Goal: Transaction & Acquisition: Purchase product/service

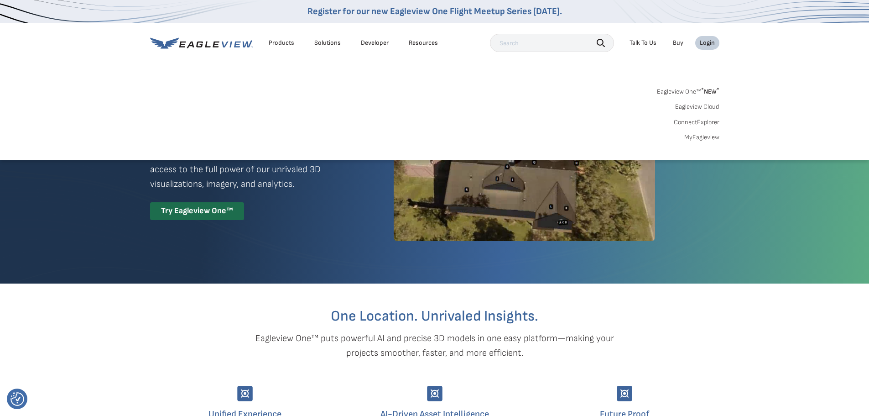
click at [700, 135] on link "MyEagleview" at bounding box center [702, 137] width 35 height 8
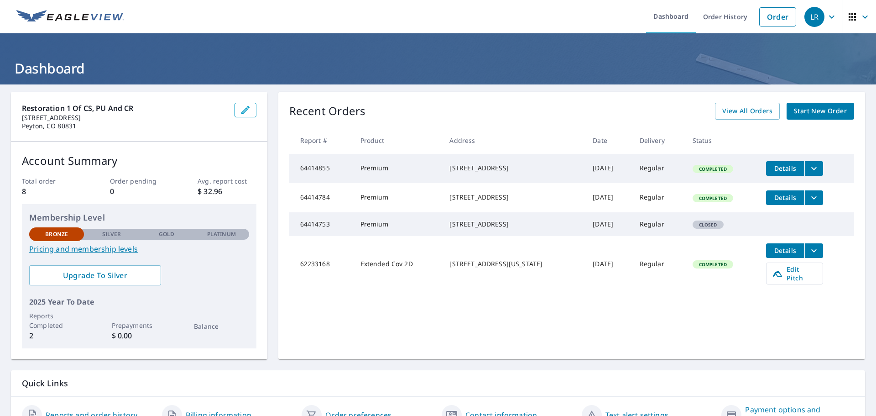
click at [807, 112] on span "Start New Order" at bounding box center [820, 110] width 53 height 11
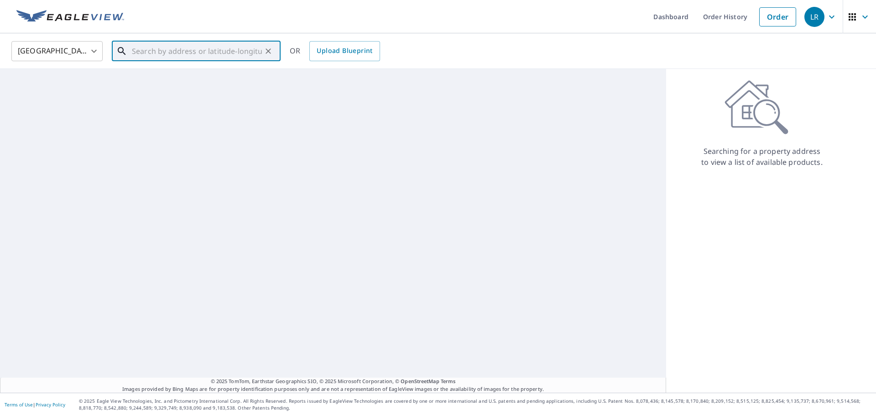
click at [157, 54] on input "text" at bounding box center [197, 51] width 130 height 26
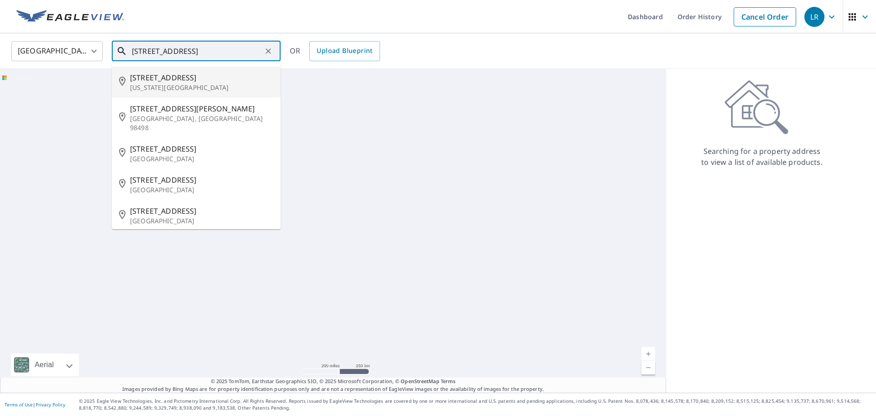
click at [167, 80] on span "[STREET_ADDRESS]" at bounding box center [201, 77] width 143 height 11
type input "5015 Turquoise Dr Colorado Springs, CO 80918"
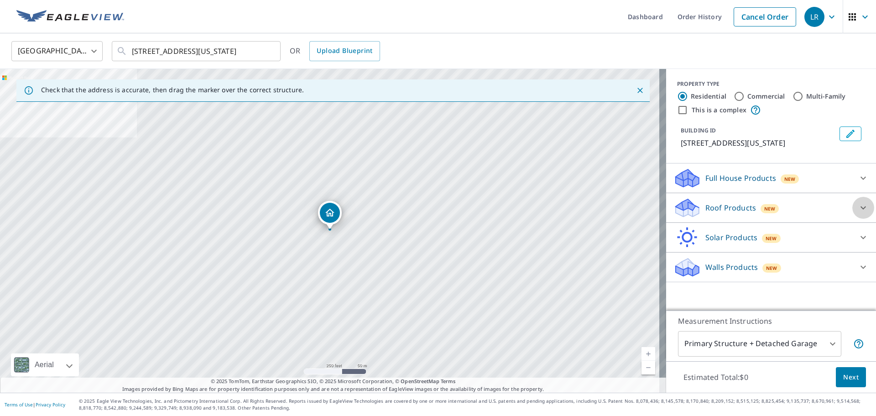
click at [861, 213] on icon at bounding box center [863, 207] width 11 height 11
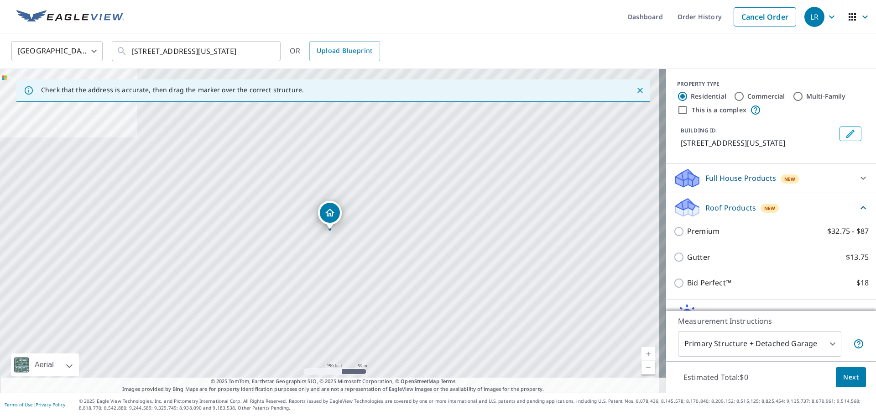
click at [814, 344] on body "LR LR Dashboard Order History Cancel Order LR United States US ​ 5015 Turquoise…" at bounding box center [438, 208] width 876 height 416
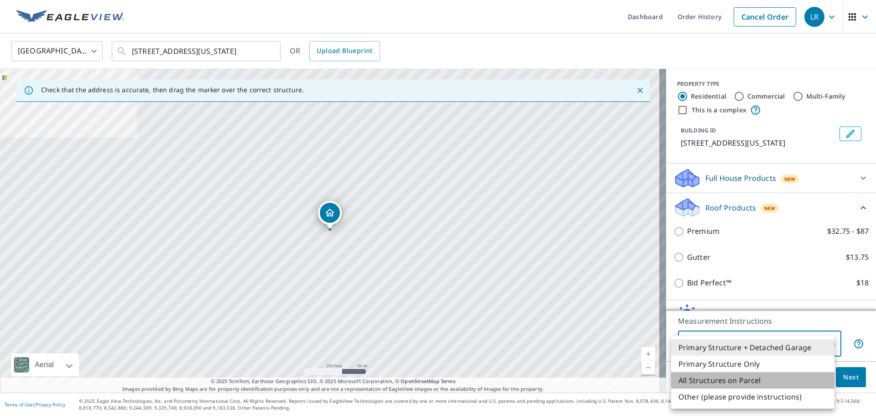
click at [754, 379] on li "All Structures on Parcel" at bounding box center [752, 380] width 163 height 16
type input "3"
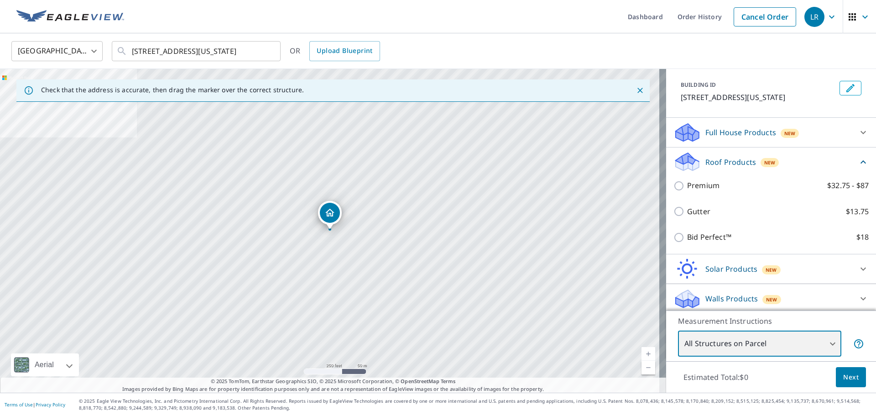
scroll to position [60, 0]
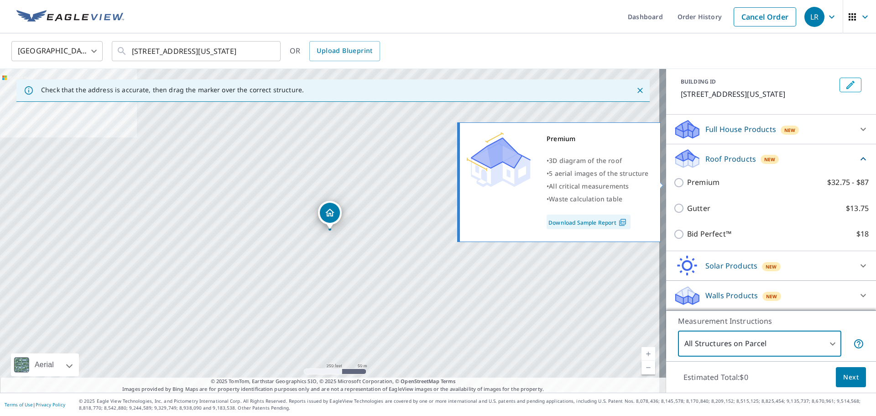
click at [674, 183] on input "Premium $32.75 - $87" at bounding box center [681, 182] width 14 height 11
checkbox input "true"
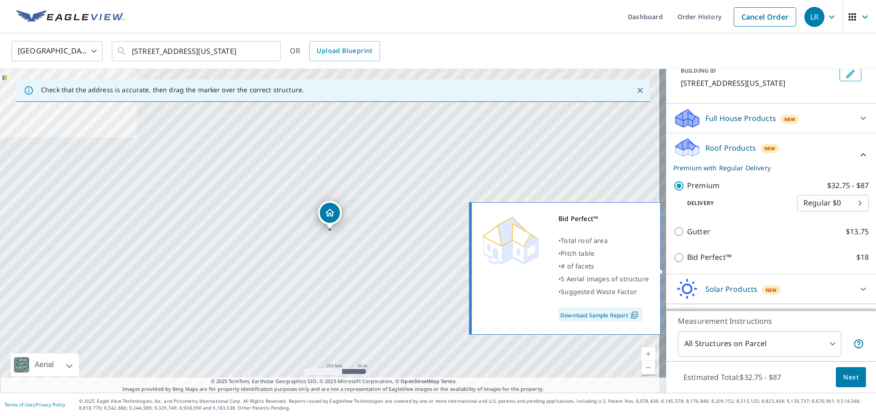
click at [675, 263] on input "Bid Perfect™ $18" at bounding box center [681, 257] width 14 height 11
checkbox input "true"
type input "1"
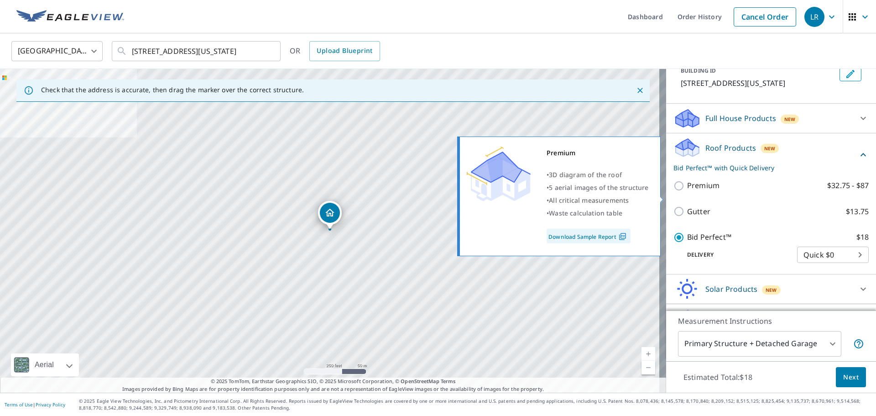
click at [675, 191] on input "Premium $32.75 - $87" at bounding box center [681, 185] width 14 height 11
checkbox input "true"
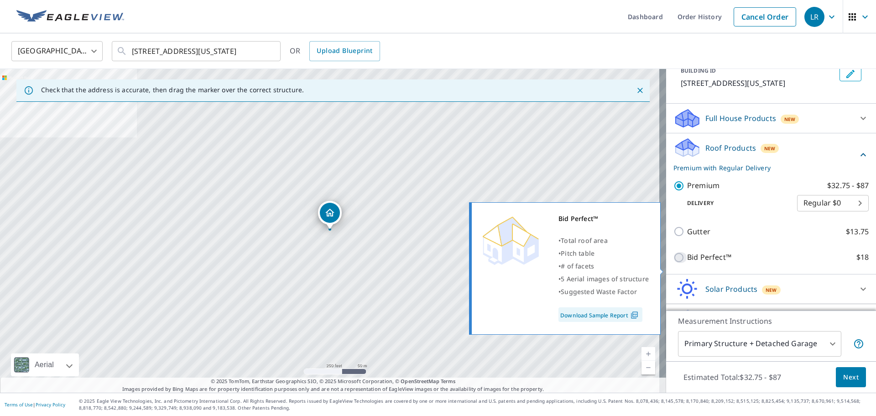
click at [674, 263] on input "Bid Perfect™ $18" at bounding box center [681, 257] width 14 height 11
checkbox input "true"
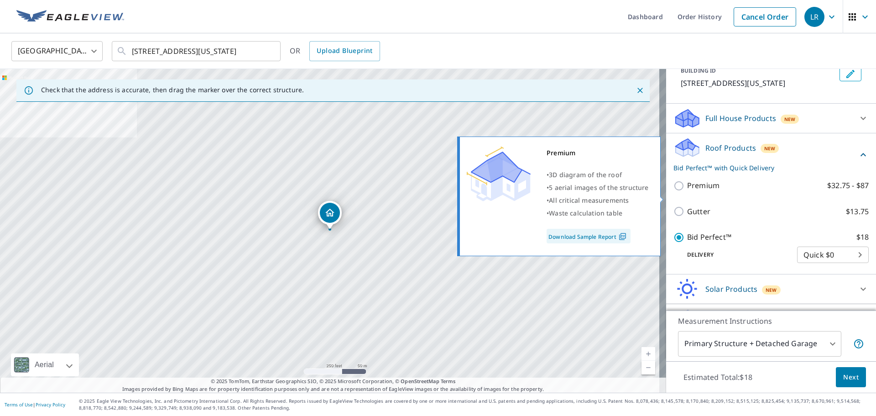
click at [675, 191] on input "Premium $32.75 - $87" at bounding box center [681, 185] width 14 height 11
checkbox input "true"
checkbox input "false"
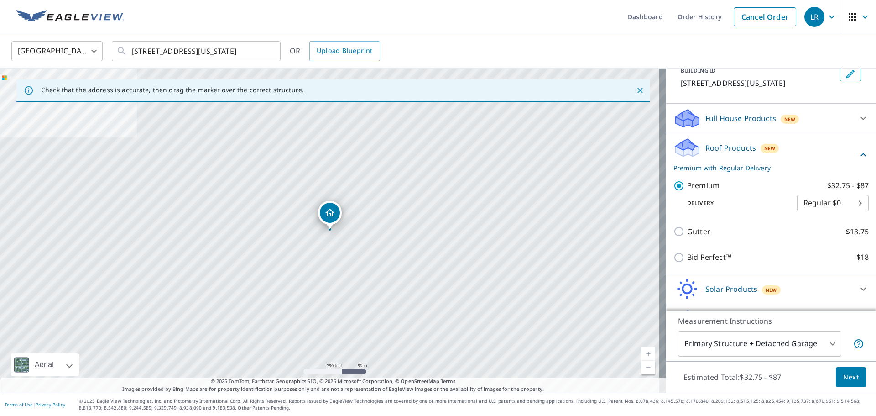
click at [846, 381] on span "Next" at bounding box center [851, 377] width 16 height 11
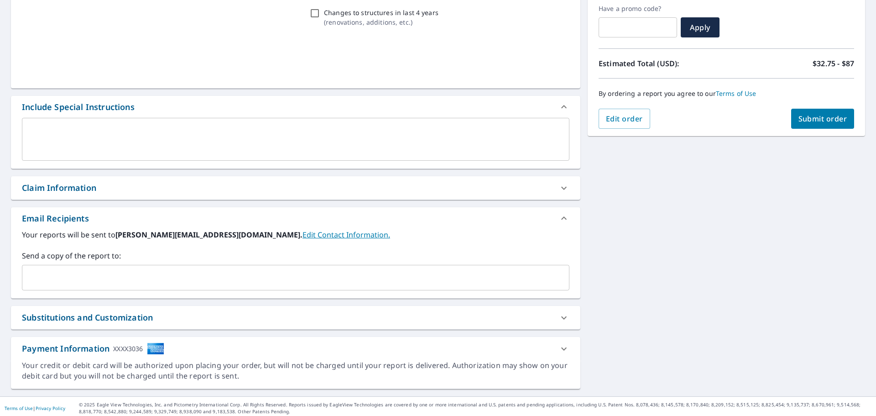
scroll to position [159, 0]
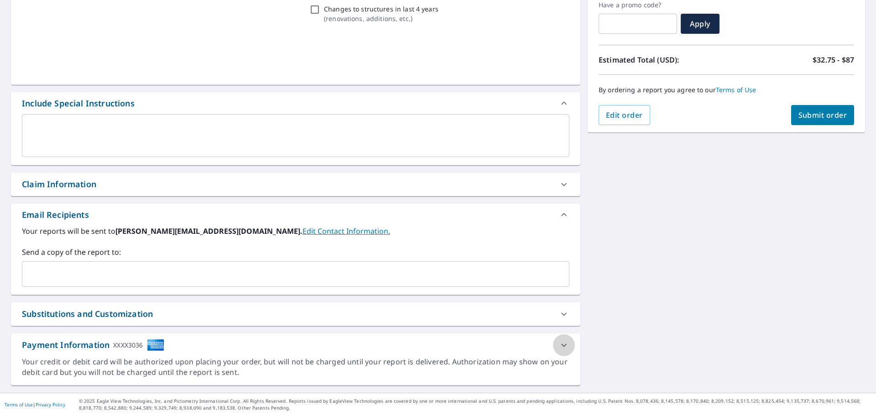
click at [559, 349] on icon at bounding box center [564, 345] width 11 height 11
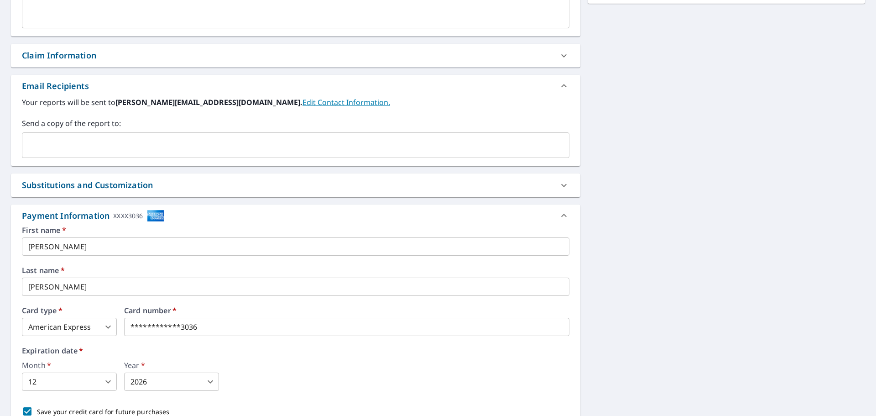
scroll to position [296, 0]
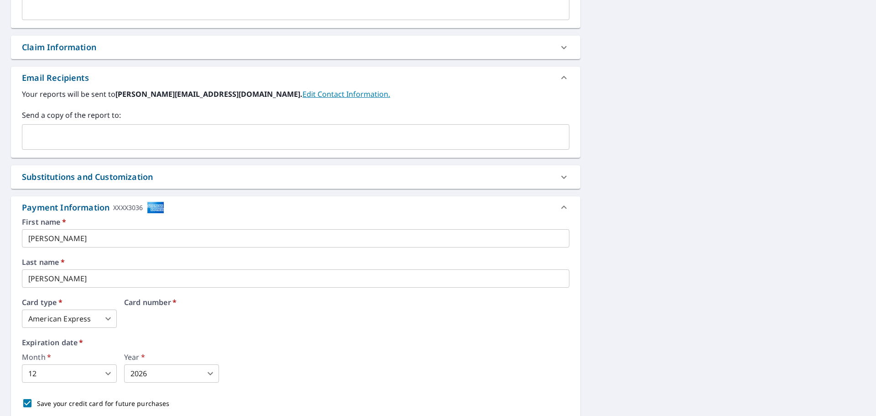
drag, startPoint x: 222, startPoint y: 320, endPoint x: 69, endPoint y: 303, distance: 153.8
drag, startPoint x: 194, startPoint y: 328, endPoint x: 171, endPoint y: 320, distance: 24.4
click at [194, 327] on div "First name   * Lance ​ Last name   * Ray ​ Card type   * American Express 1 ​ C…" at bounding box center [296, 315] width 548 height 194
click at [108, 318] on body "LR LR Dashboard Order History Cancel Order LR Dashboard / Finalize Order Finali…" at bounding box center [438, 208] width 876 height 416
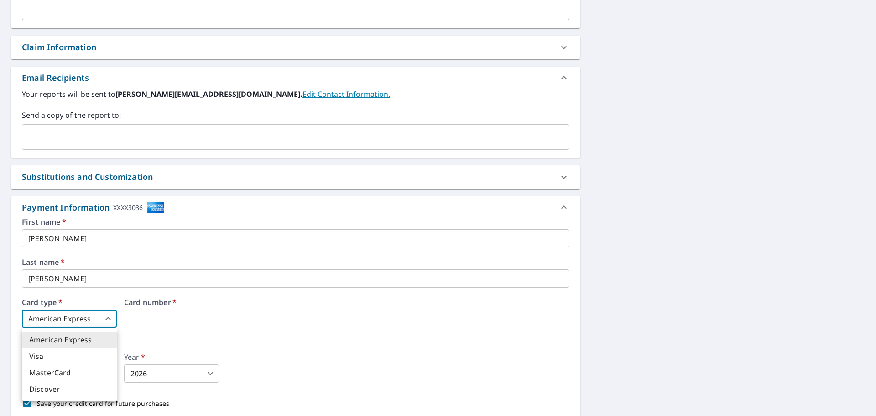
click at [85, 340] on li "American Express" at bounding box center [69, 339] width 95 height 16
click at [63, 377] on body "LR LR Dashboard Order History Cancel Order LR Dashboard / Finalize Order Finali…" at bounding box center [438, 208] width 876 height 416
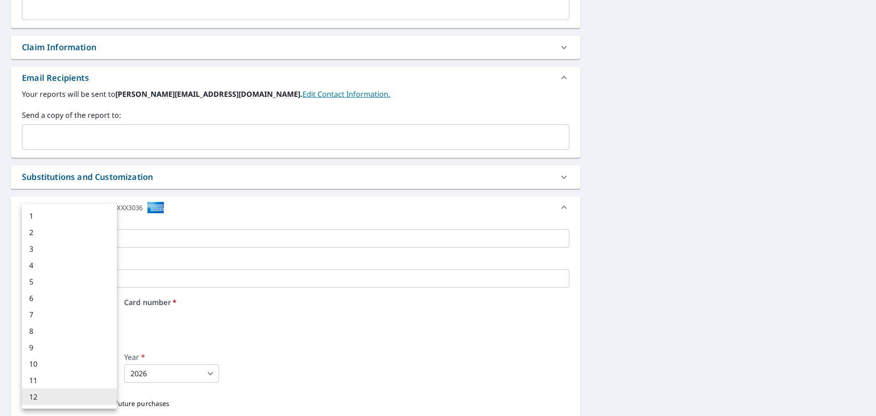
drag, startPoint x: 129, startPoint y: 355, endPoint x: 132, endPoint y: 351, distance: 5.6
click at [130, 355] on div at bounding box center [438, 208] width 876 height 416
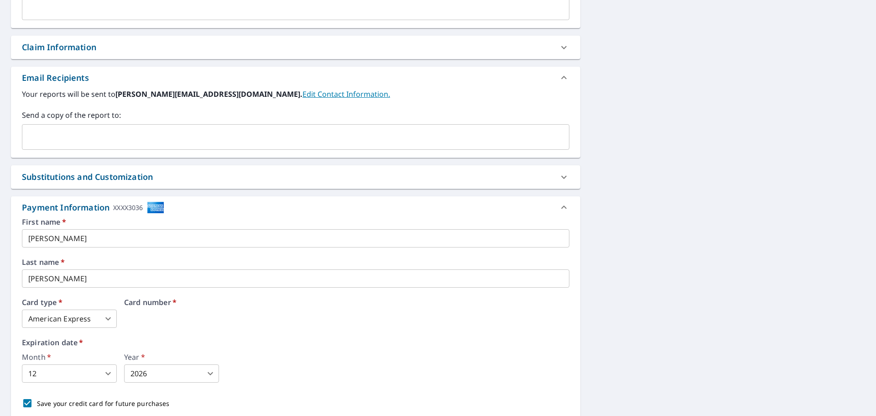
drag, startPoint x: 143, startPoint y: 307, endPoint x: 147, endPoint y: 304, distance: 4.9
click at [175, 304] on span "*" at bounding box center [173, 302] width 5 height 10
click at [136, 293] on div "First name   * Lance ​ Last name   * Ray ​ Card type   * American Express 1 ​ C…" at bounding box center [296, 315] width 548 height 194
click at [559, 208] on icon at bounding box center [564, 207] width 11 height 11
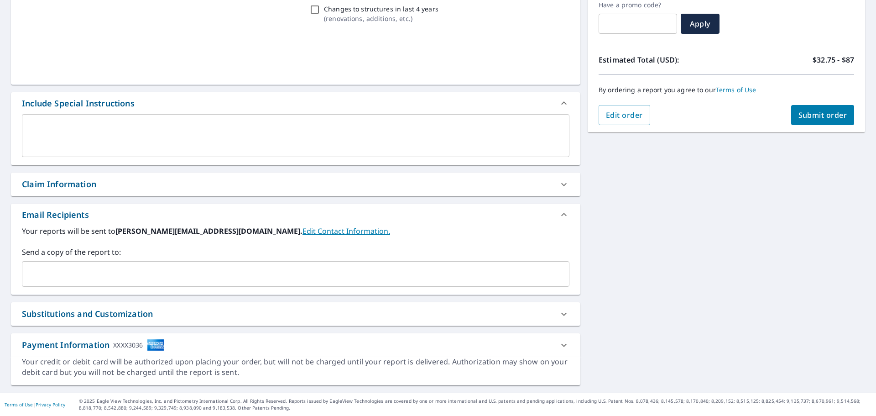
scroll to position [159, 0]
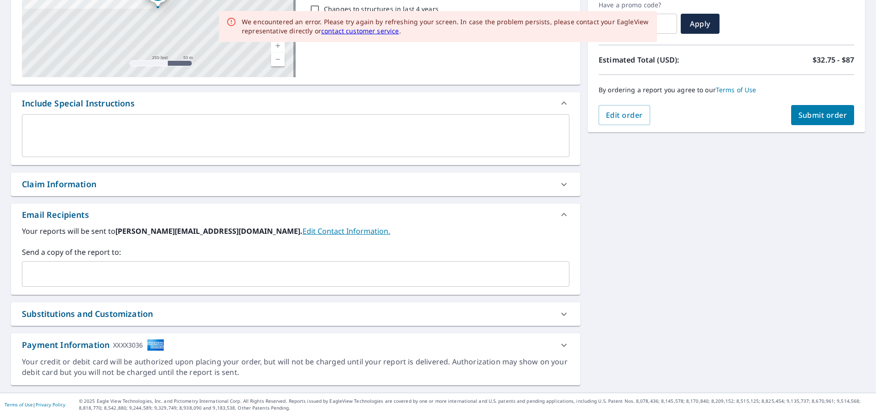
click at [559, 341] on icon at bounding box center [564, 345] width 11 height 11
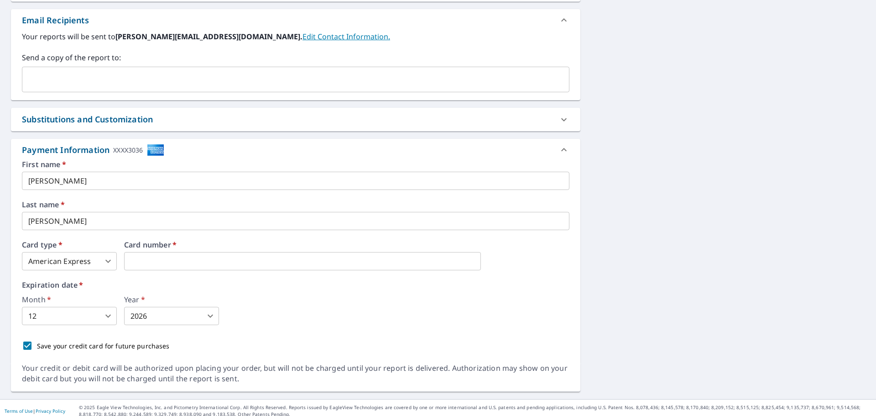
scroll to position [360, 0]
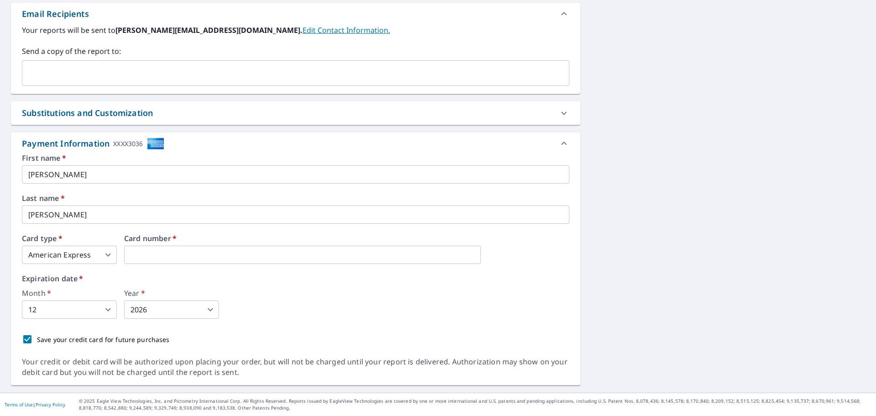
click at [687, 262] on div "5015 Turquoise Dr Colorado Springs, CO 80918 Aerial Road A standard road map Ae…" at bounding box center [438, 59] width 876 height 668
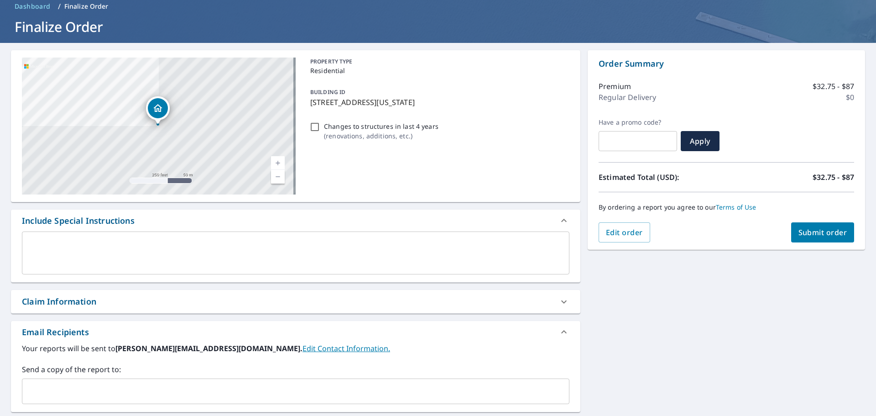
scroll to position [40, 0]
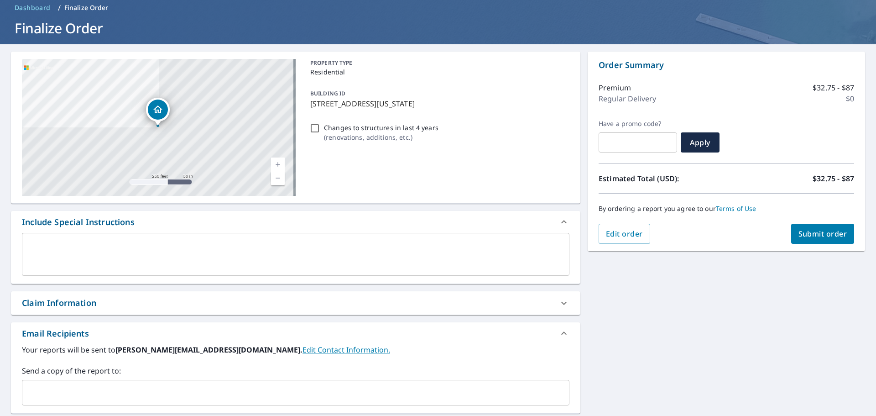
click at [807, 235] on span "Submit order" at bounding box center [823, 234] width 49 height 10
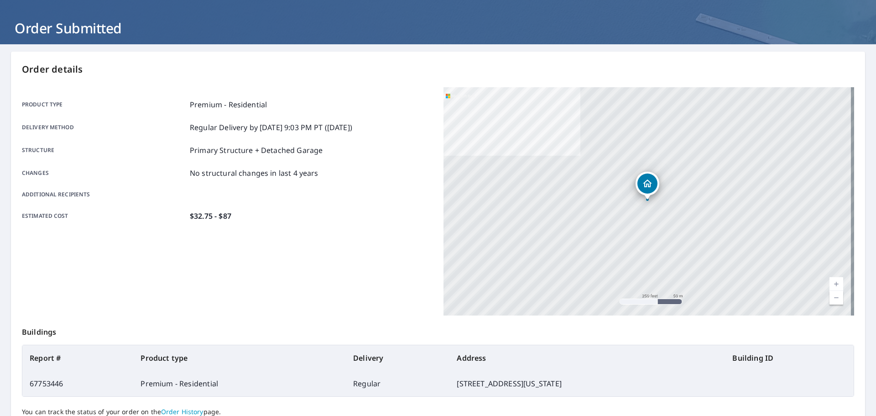
click at [325, 76] on p "Order details" at bounding box center [438, 70] width 832 height 14
